Goal: Check status: Check status

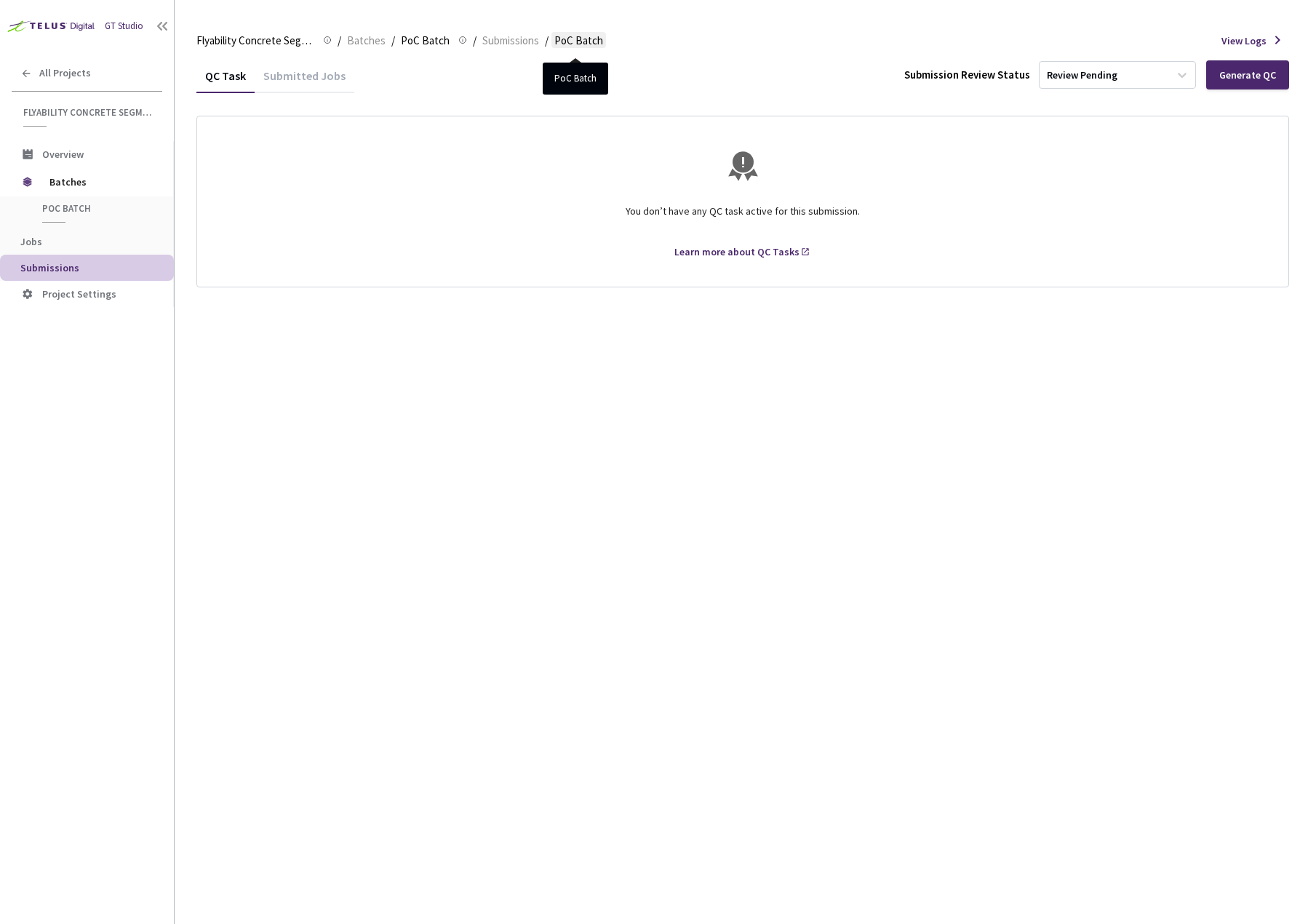
click at [557, 34] on span "PoC Batch" at bounding box center [579, 41] width 48 height 18
click at [295, 77] on div "Submitted Jobs" at bounding box center [304, 81] width 99 height 25
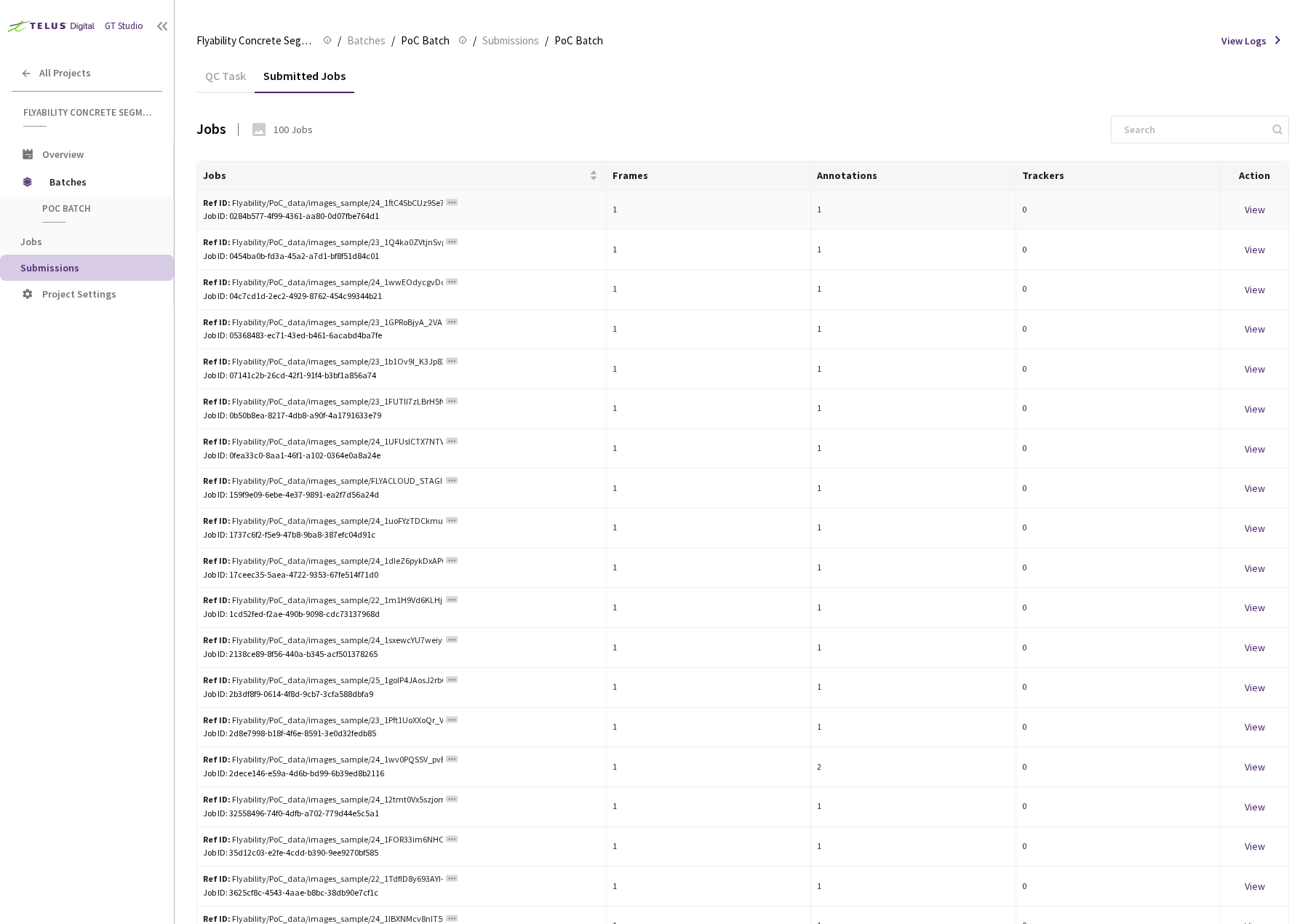
click at [386, 216] on div "Job ID: 0284b577-4f99-4361-aa80-0d07fbe764d1" at bounding box center [402, 216] width 397 height 13
click at [1252, 215] on div "View" at bounding box center [1254, 209] width 56 height 16
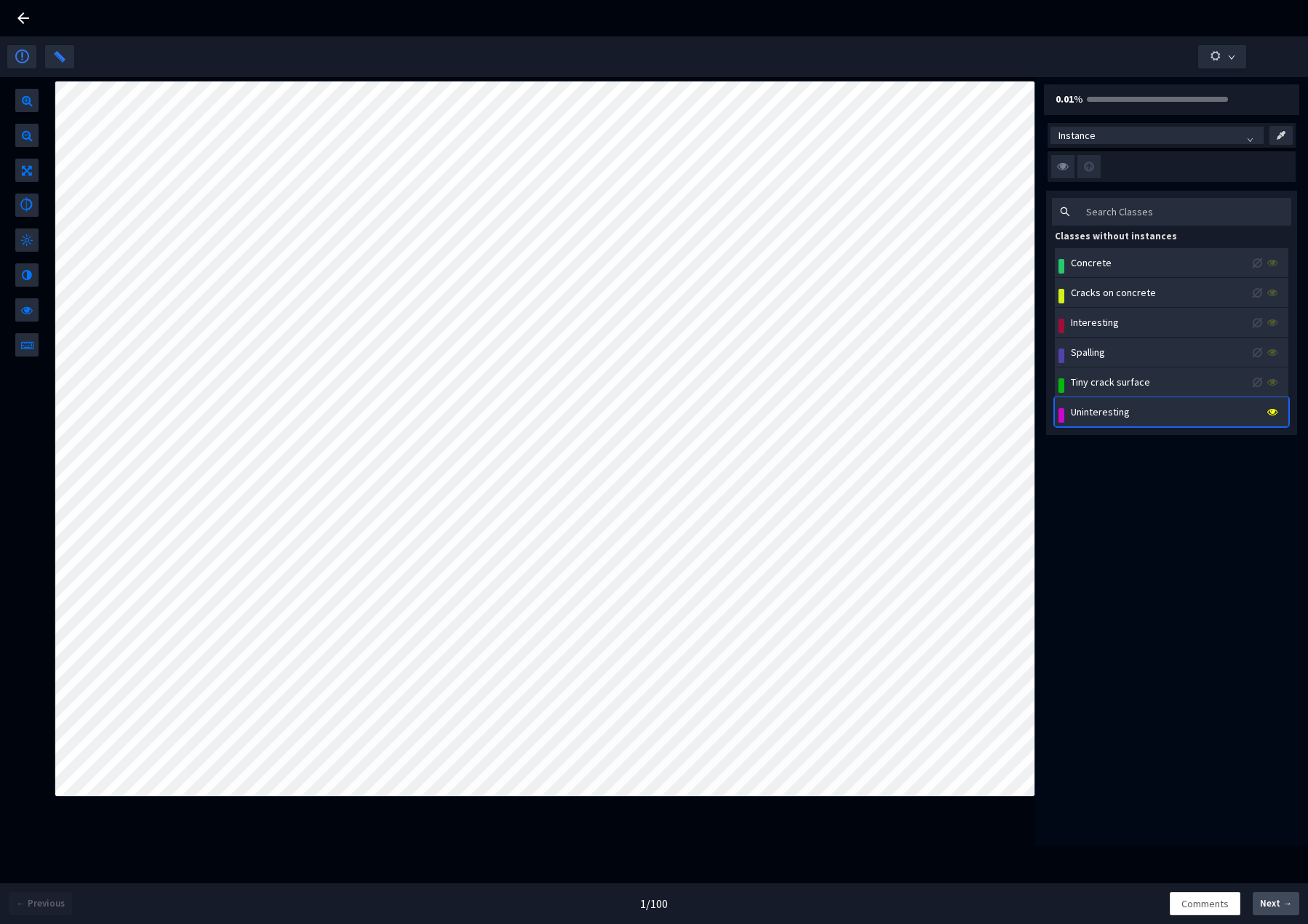
click at [1279, 901] on span "Next →" at bounding box center [1276, 903] width 32 height 14
click at [1278, 898] on span "Next →" at bounding box center [1276, 903] width 32 height 14
click at [1277, 906] on span "Next →" at bounding box center [1276, 903] width 32 height 14
click at [286, 53] on div at bounding box center [654, 56] width 1294 height 23
click at [1275, 903] on span "Next →" at bounding box center [1276, 903] width 32 height 14
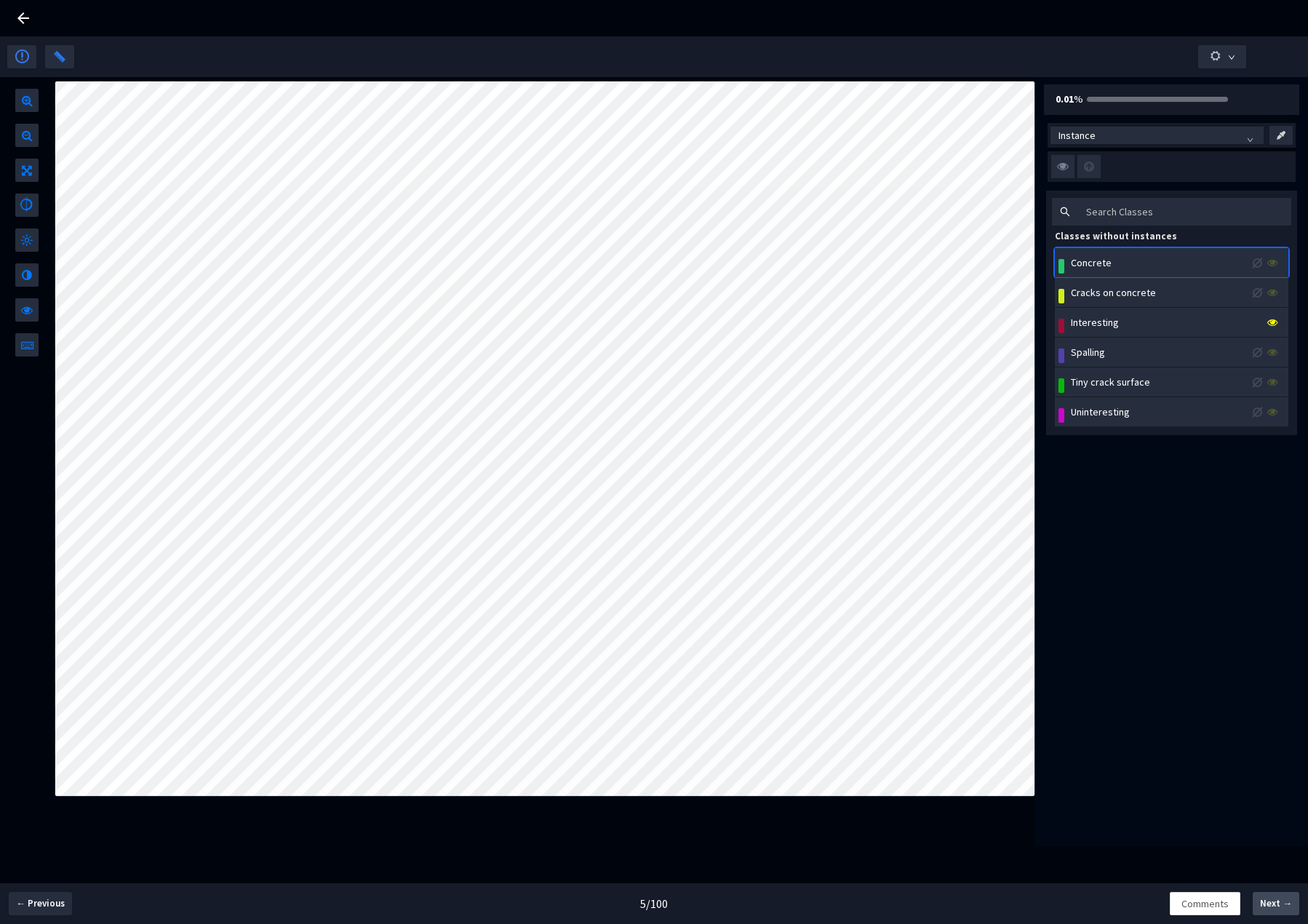
click at [1278, 909] on span "Next →" at bounding box center [1276, 903] width 32 height 14
click at [1274, 898] on span "Next →" at bounding box center [1276, 903] width 32 height 14
click at [1281, 897] on span "Next →" at bounding box center [1276, 903] width 32 height 14
